Goal: Download file/media

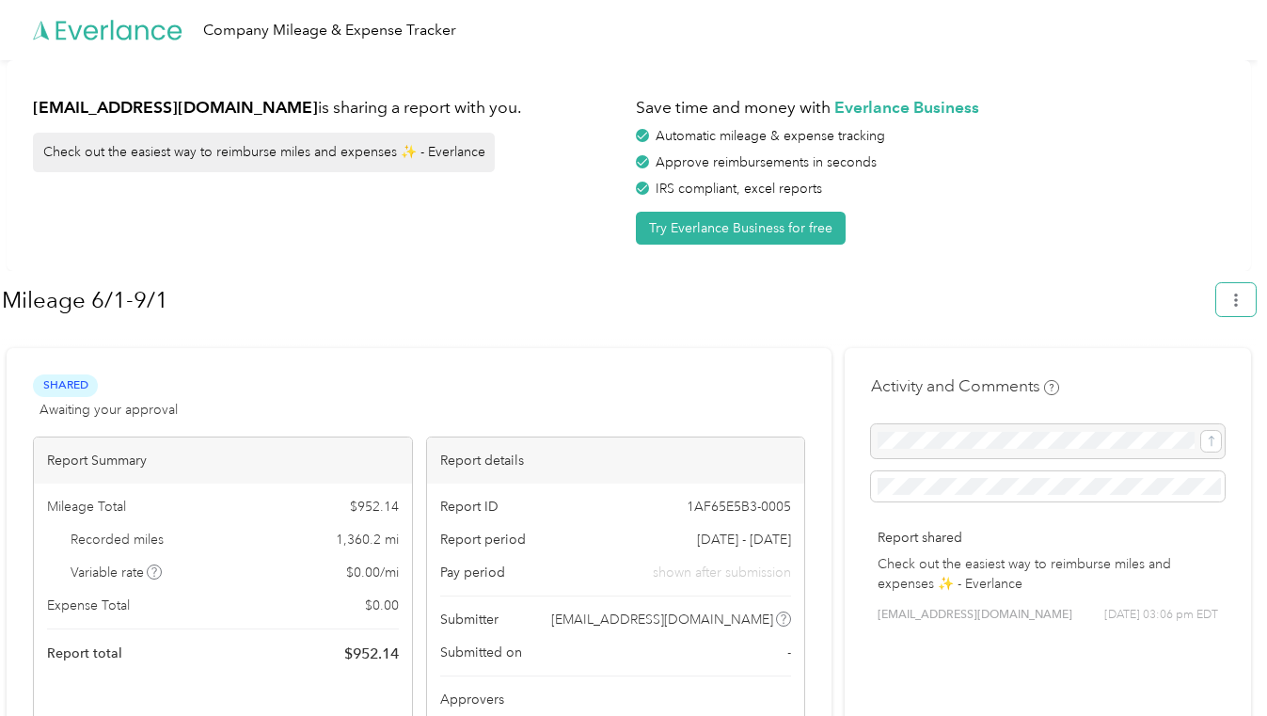
click at [1242, 298] on icon "button" at bounding box center [1235, 299] width 13 height 13
click at [1241, 28] on div "Company Mileage & Expense Tracker" at bounding box center [628, 30] width 1257 height 60
click at [1246, 310] on button "button" at bounding box center [1236, 299] width 40 height 33
click at [1204, 378] on span "Download" at bounding box center [1192, 388] width 62 height 20
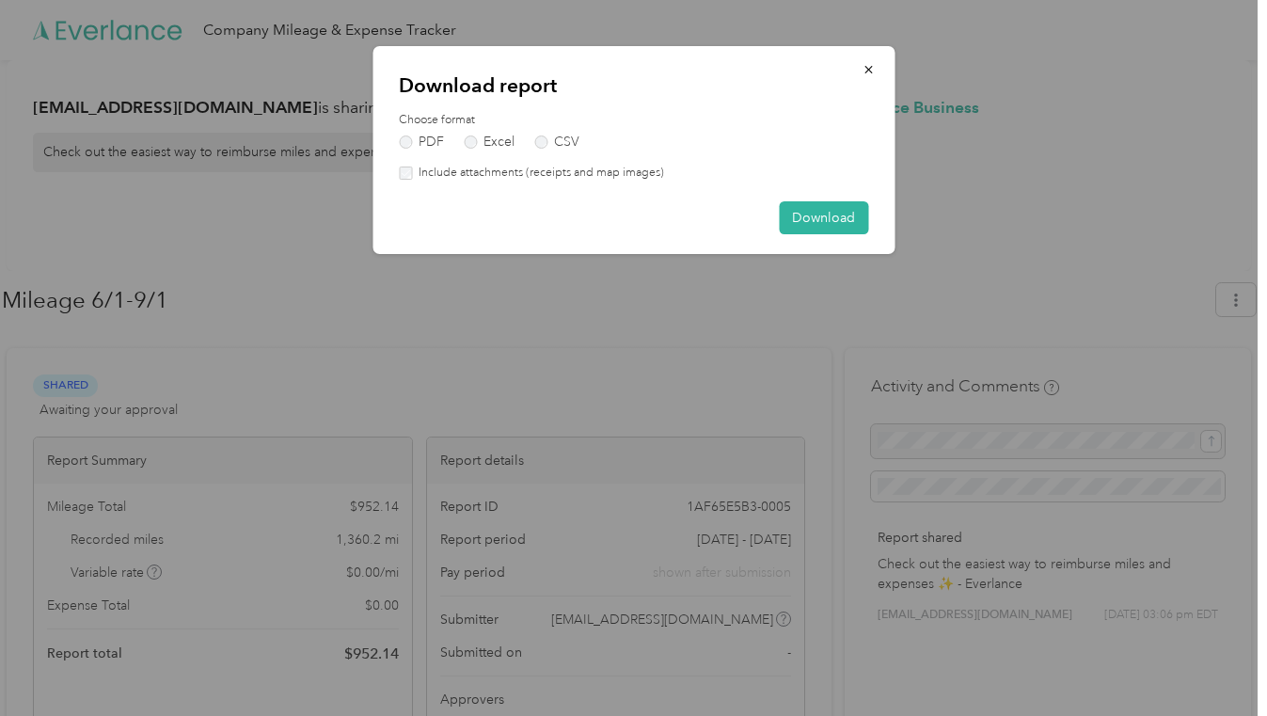
click at [810, 220] on button "Download" at bounding box center [823, 217] width 89 height 33
